Goal: Transaction & Acquisition: Book appointment/travel/reservation

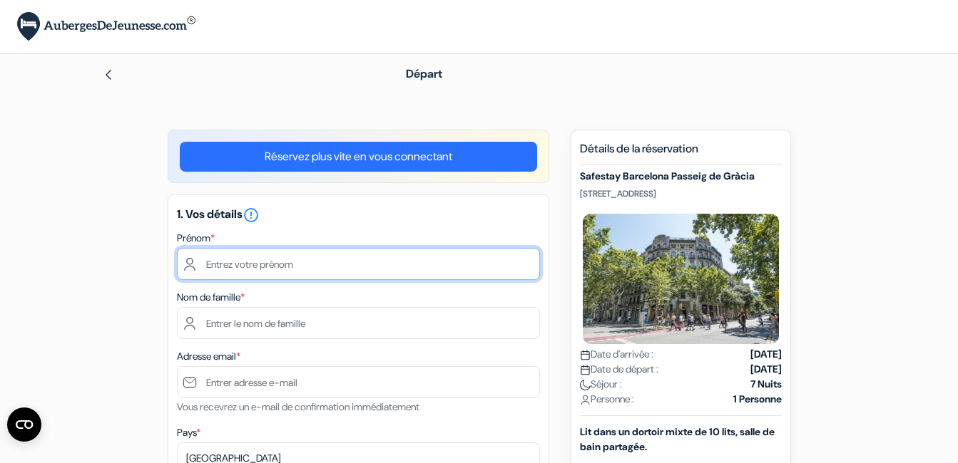
click at [207, 265] on input "text" at bounding box center [358, 264] width 363 height 32
type input "Jeanne -Christ Sika Blessing"
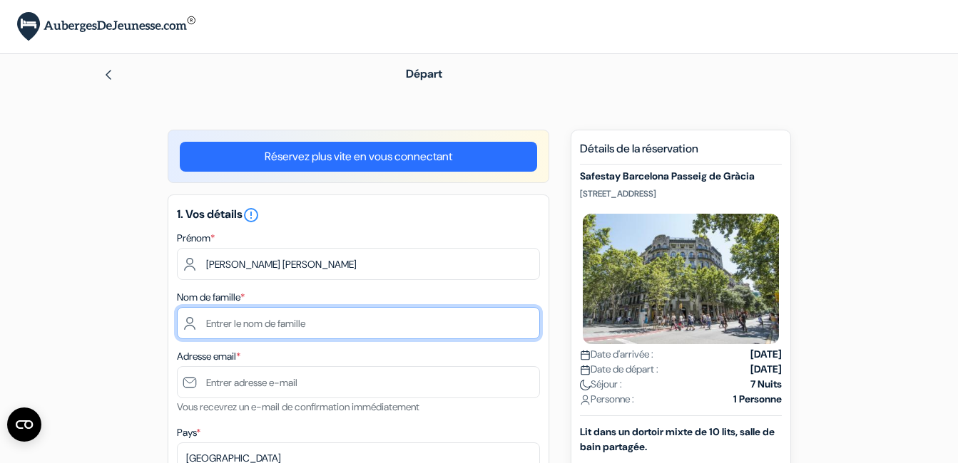
type input "HOUKPANTI AVAH"
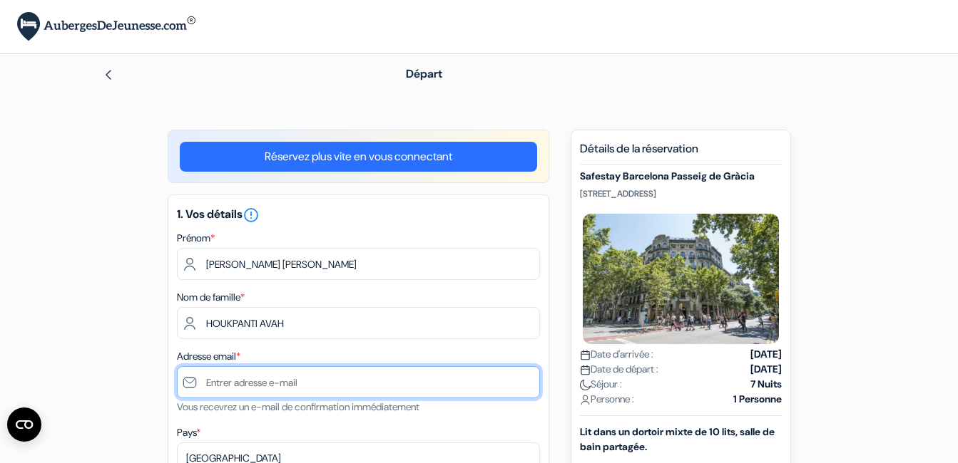
type input "[EMAIL_ADDRESS][DOMAIN_NAME]"
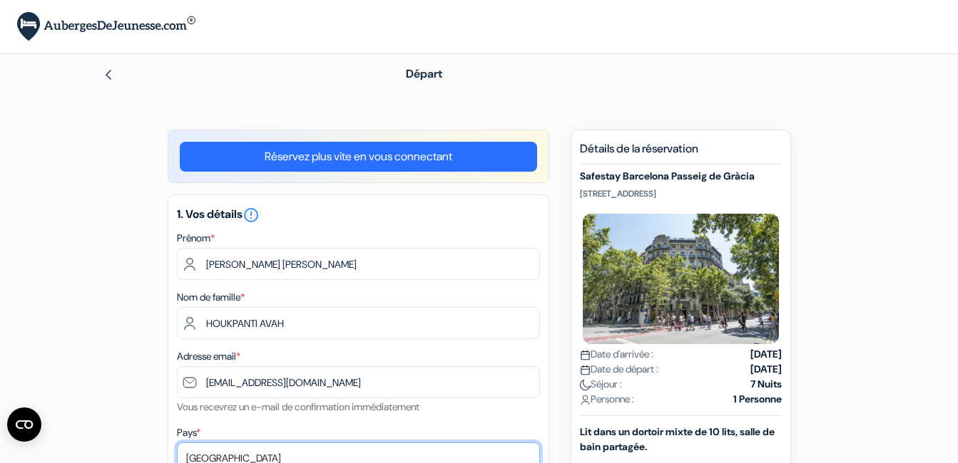
select select "219"
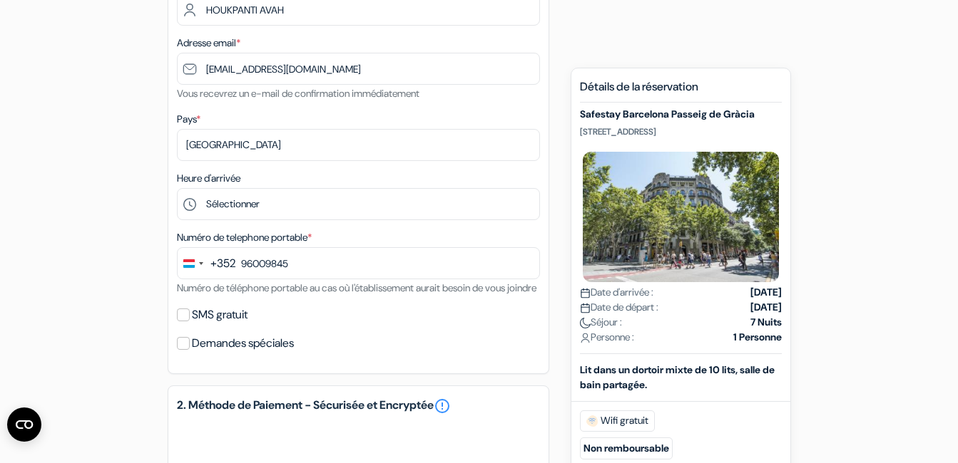
scroll to position [342, 0]
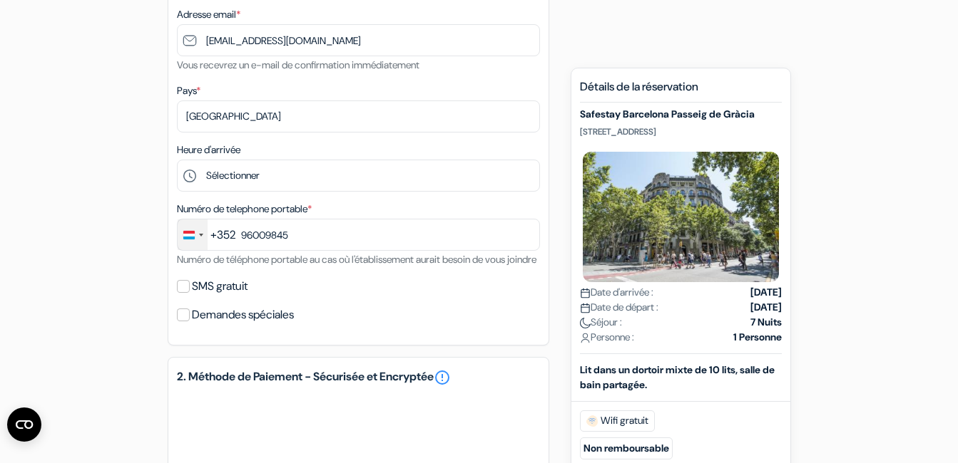
click at [201, 235] on div "Change country, selected Luxembourg (+352)" at bounding box center [201, 235] width 4 height 3
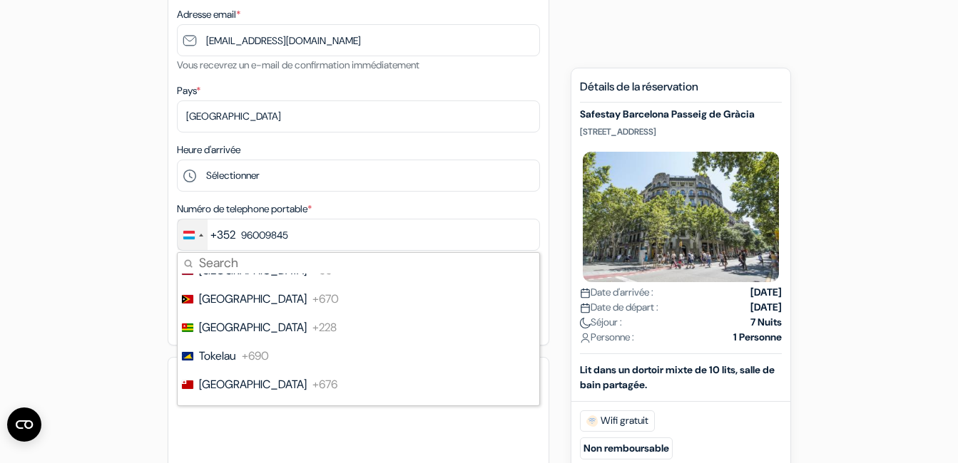
scroll to position [6165, 0]
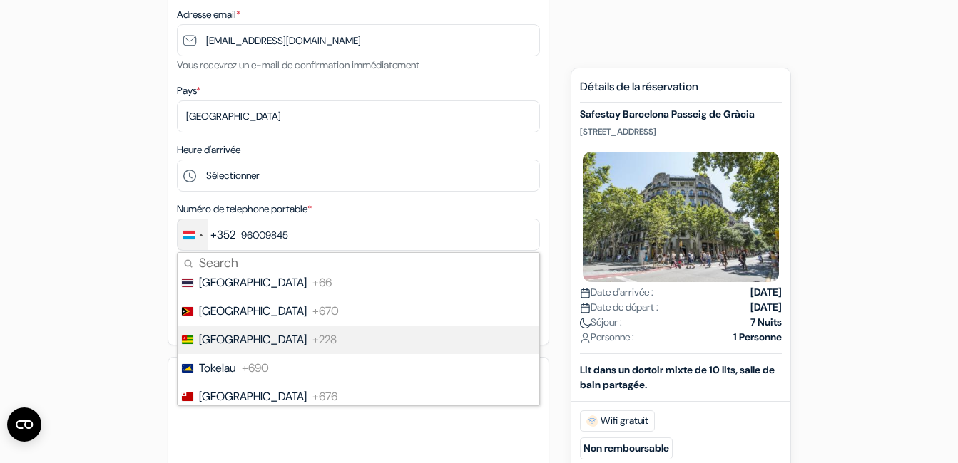
click at [211, 341] on span "Togo" at bounding box center [253, 340] width 108 height 17
type input "96 00 98 45"
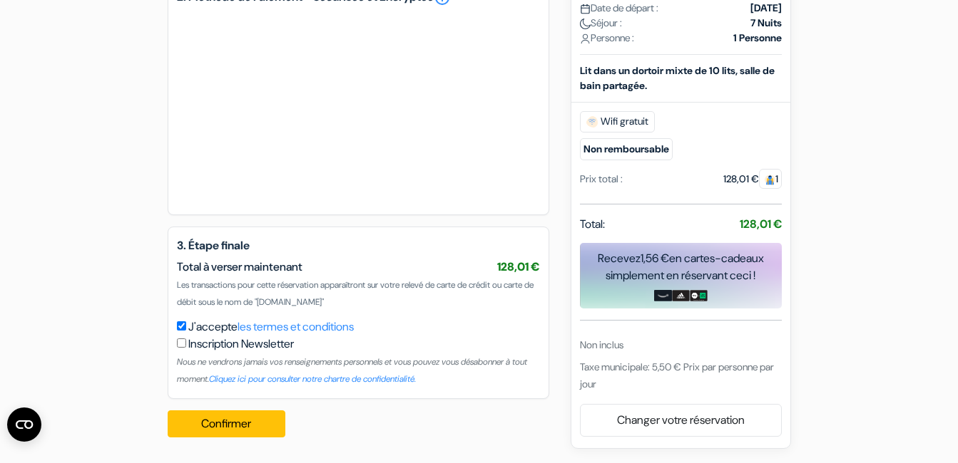
scroll to position [739, 0]
click at [237, 421] on button "Confirmer Loading..." at bounding box center [227, 424] width 118 height 27
